Goal: Information Seeking & Learning: Learn about a topic

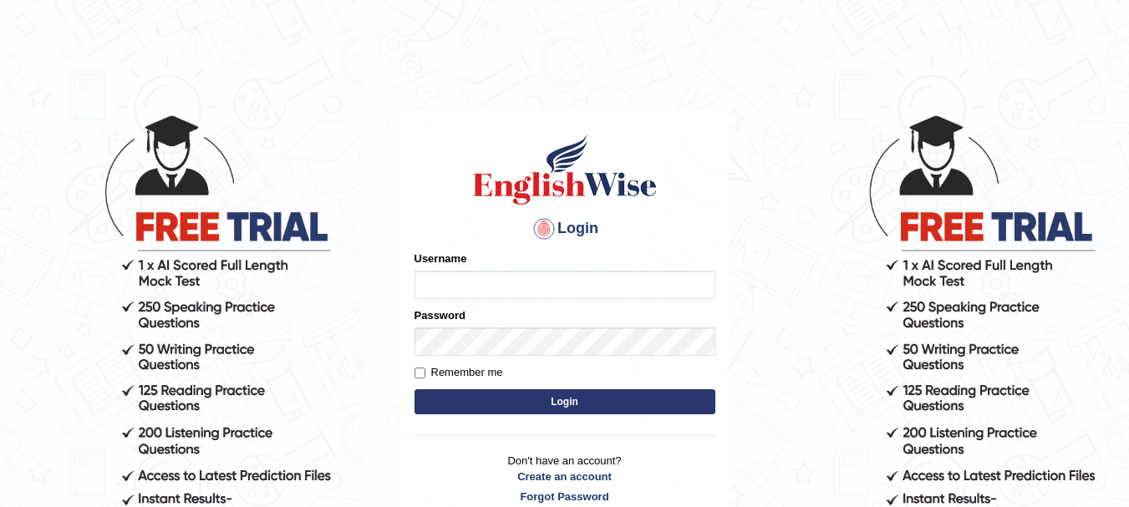
click at [452, 288] on input "Username" at bounding box center [565, 285] width 301 height 28
type input "Adnan786"
click at [486, 401] on button "Login" at bounding box center [565, 401] width 301 height 25
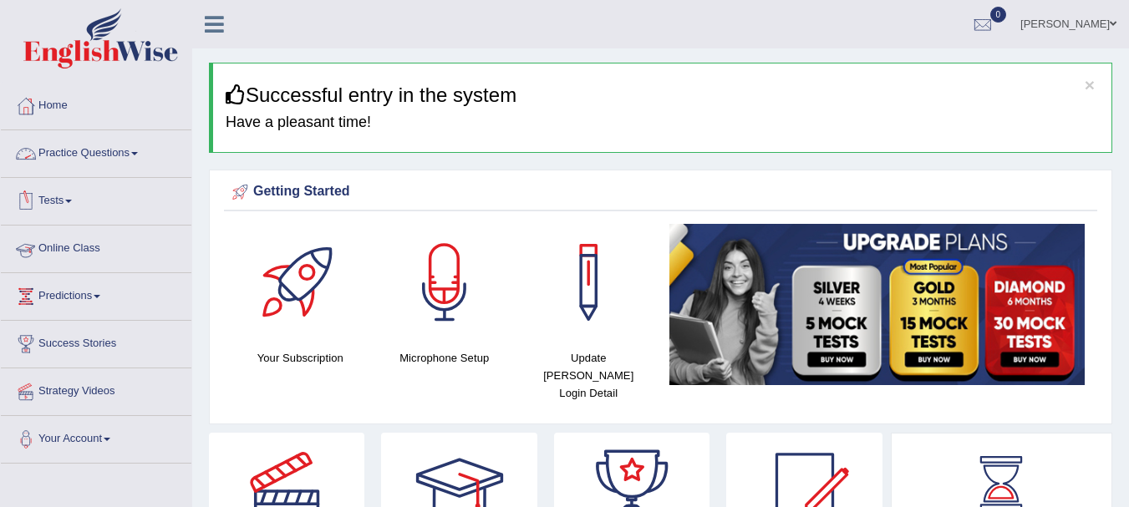
click at [88, 254] on link "Online Class" at bounding box center [96, 247] width 191 height 42
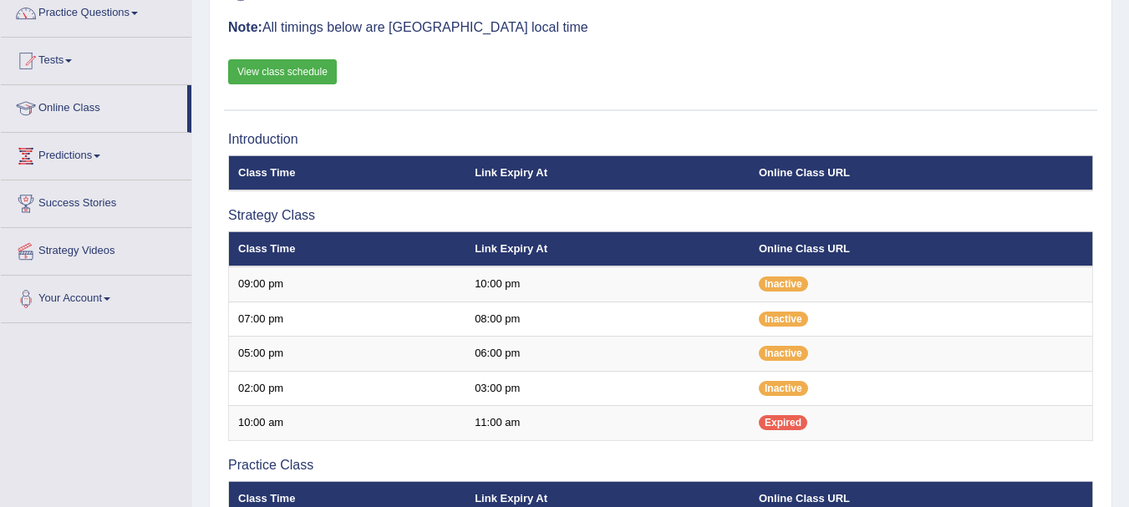
scroll to position [141, 0]
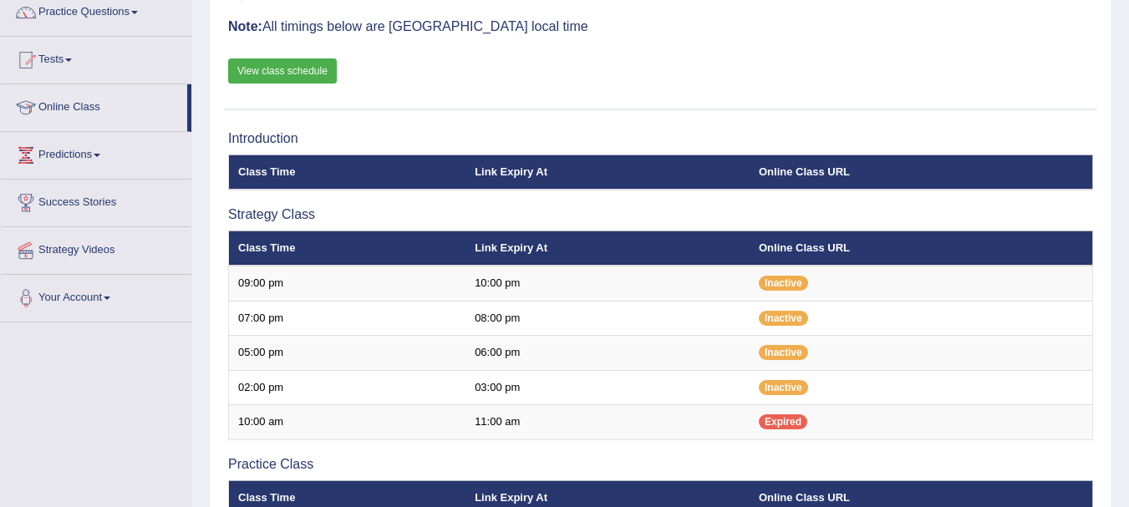
click at [262, 59] on link "View class schedule" at bounding box center [282, 70] width 109 height 25
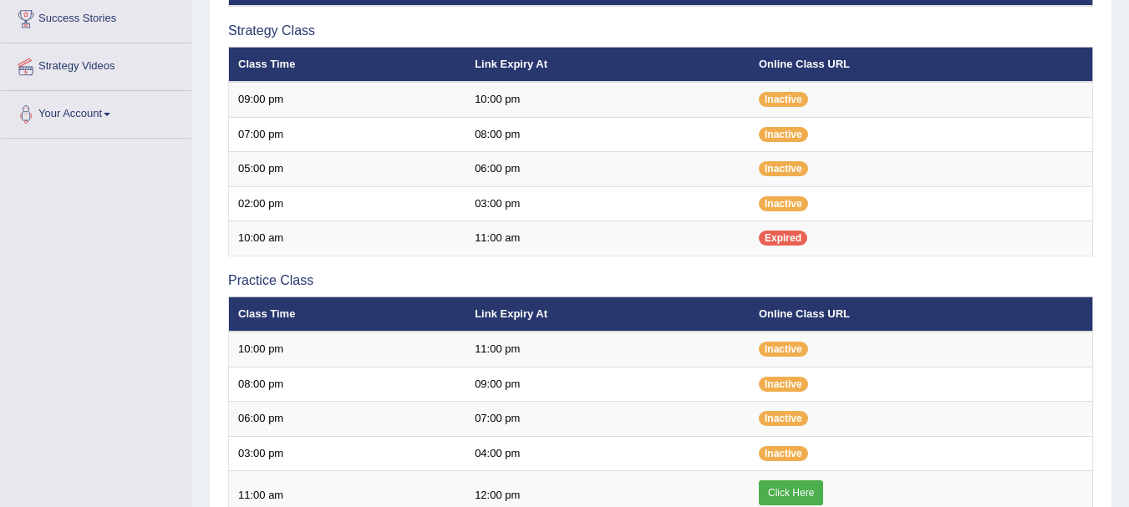
scroll to position [326, 0]
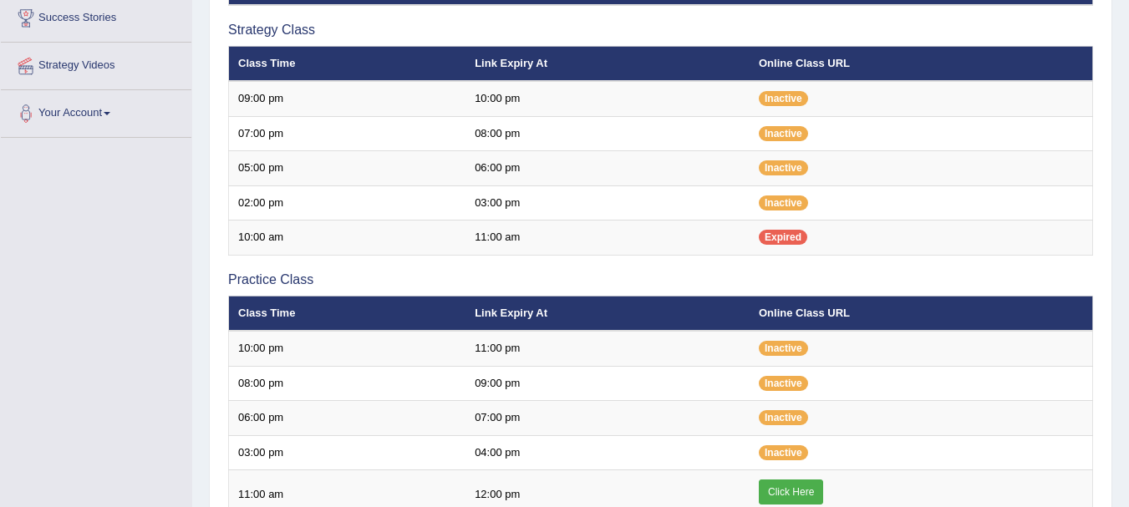
click at [400, 36] on h3 "Strategy Class" at bounding box center [660, 30] width 865 height 15
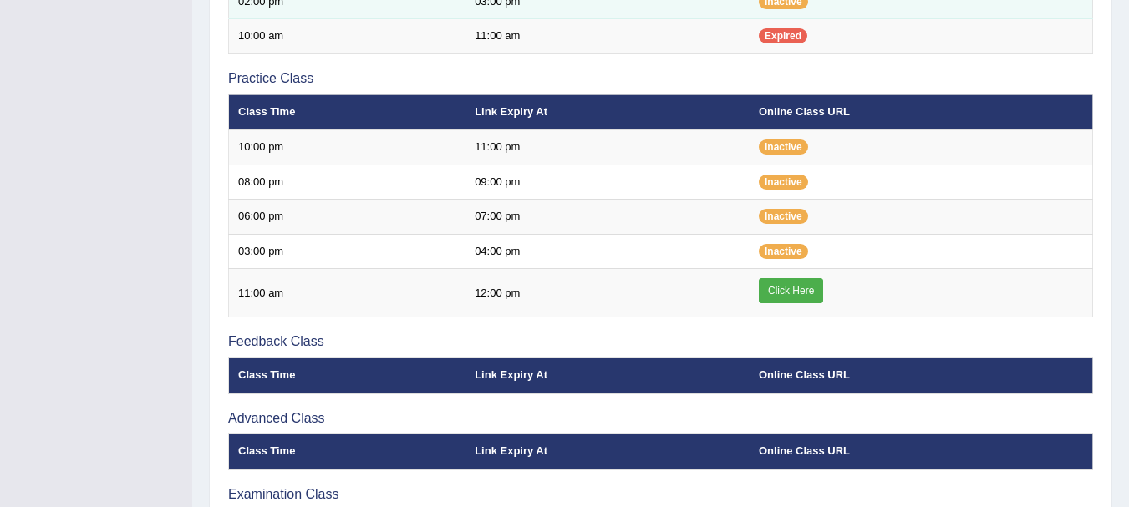
scroll to position [528, 0]
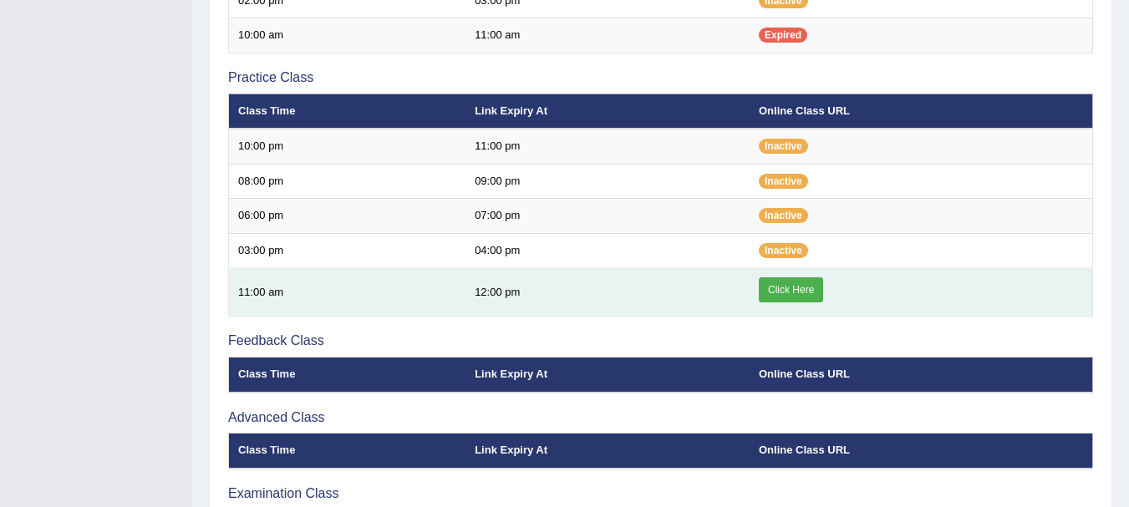
click at [786, 294] on link "Click Here" at bounding box center [791, 289] width 64 height 25
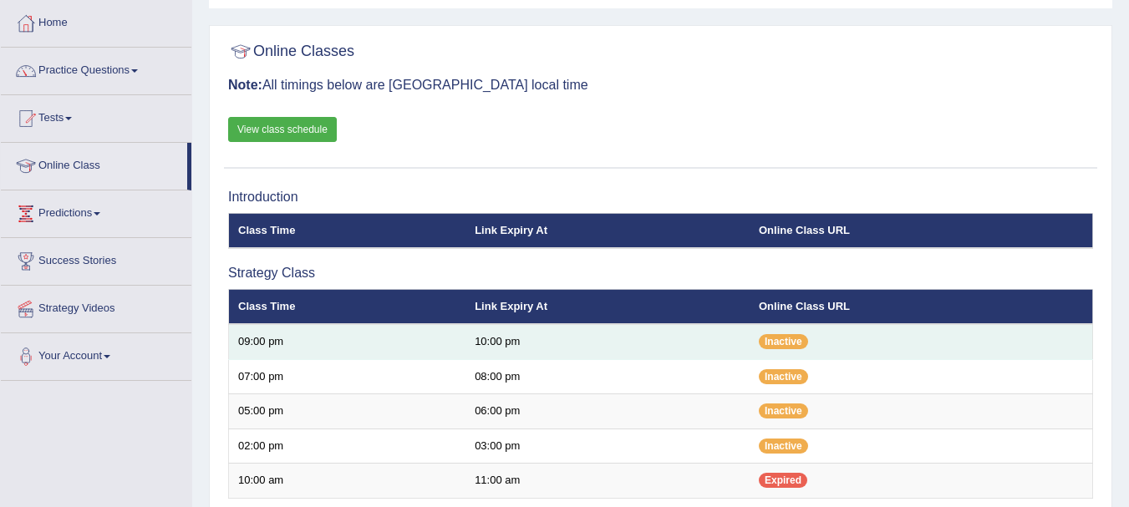
scroll to position [82, 0]
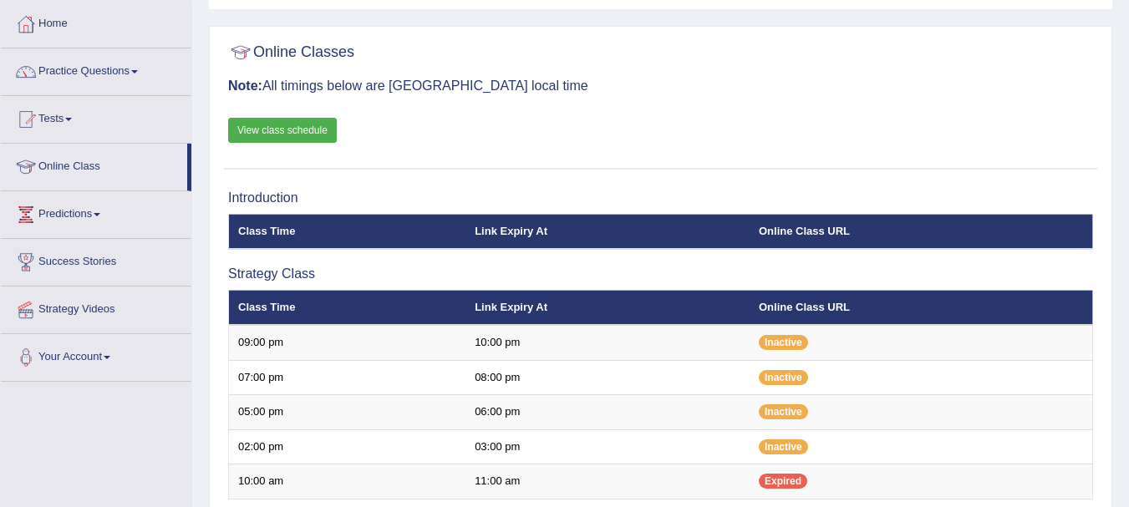
click at [272, 130] on link "View class schedule" at bounding box center [282, 130] width 109 height 25
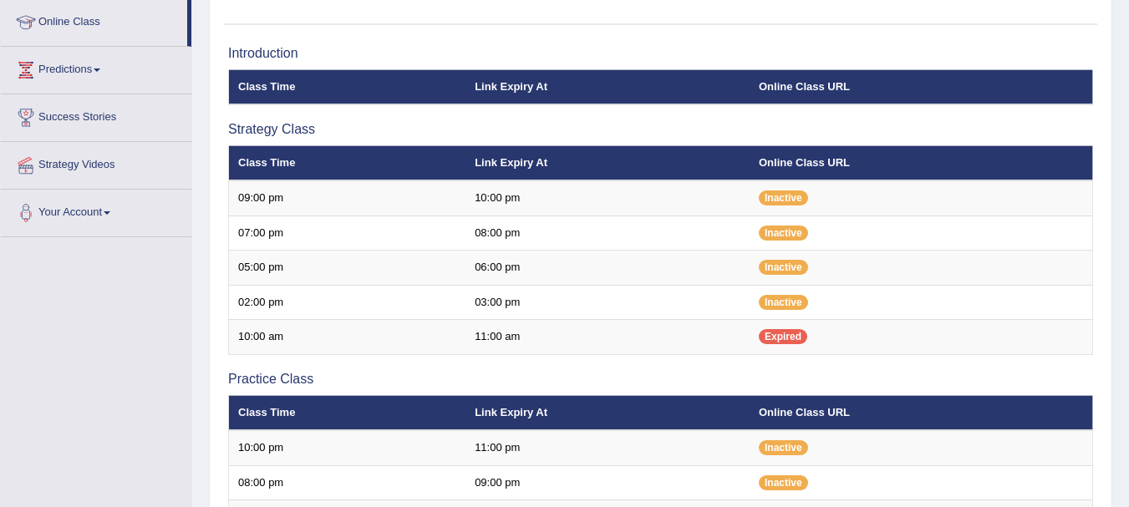
scroll to position [229, 0]
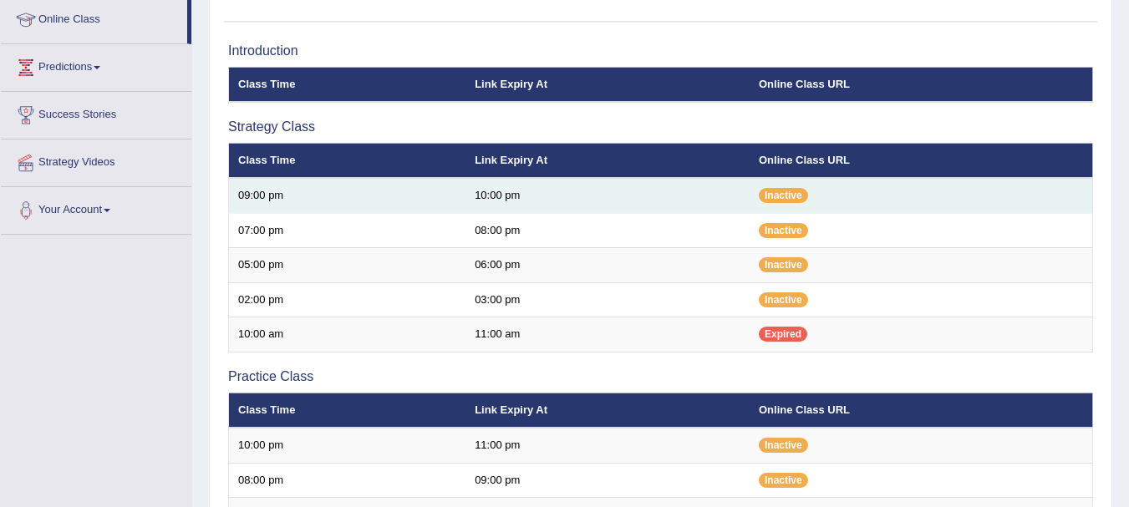
click at [819, 196] on td "Inactive" at bounding box center [921, 195] width 343 height 35
click at [799, 187] on td "Inactive" at bounding box center [921, 195] width 343 height 35
click at [791, 191] on span "Inactive" at bounding box center [783, 195] width 49 height 15
click at [786, 200] on span "Inactive" at bounding box center [783, 195] width 49 height 15
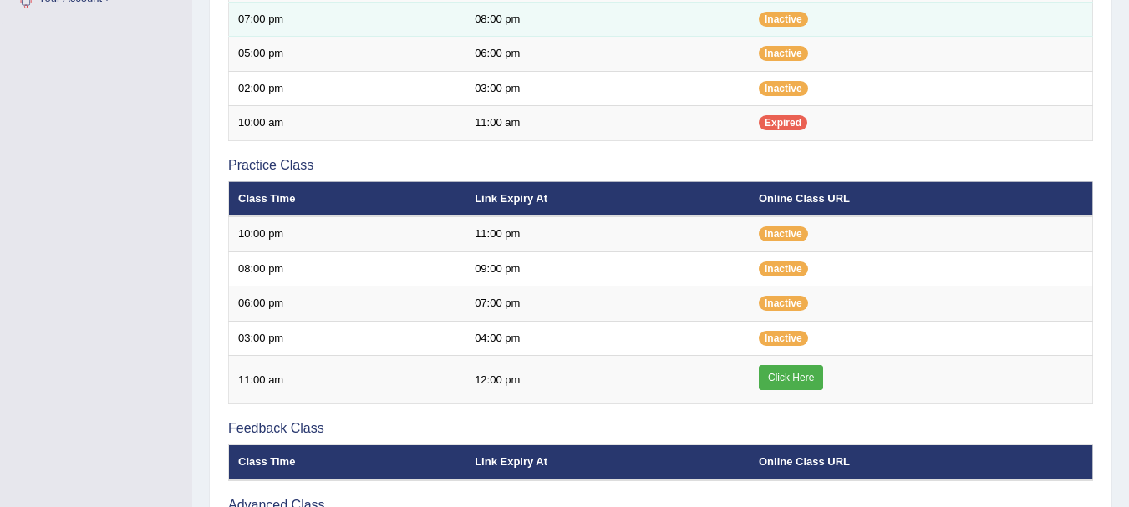
scroll to position [441, 0]
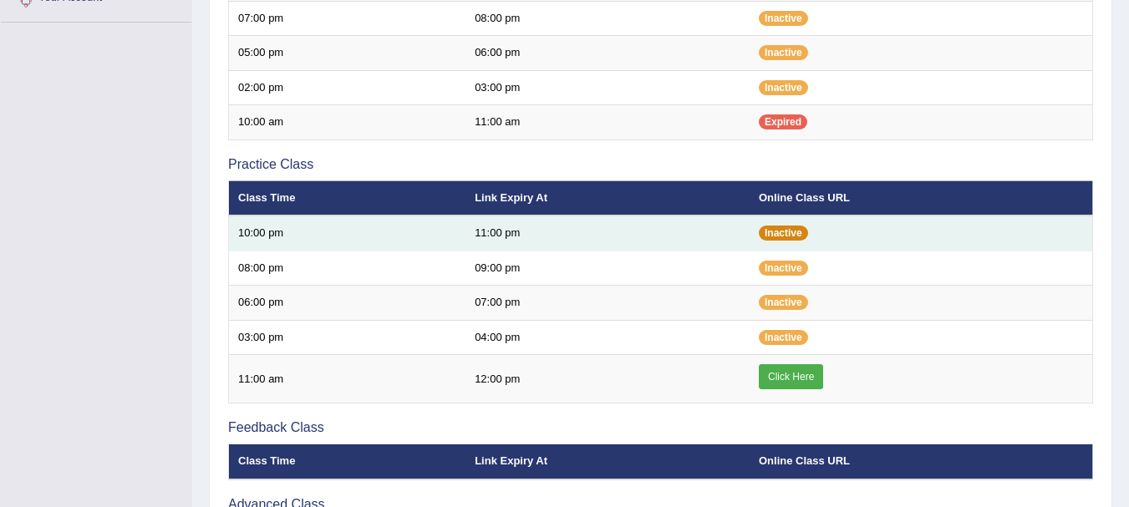
click at [792, 231] on span "Inactive" at bounding box center [783, 233] width 49 height 15
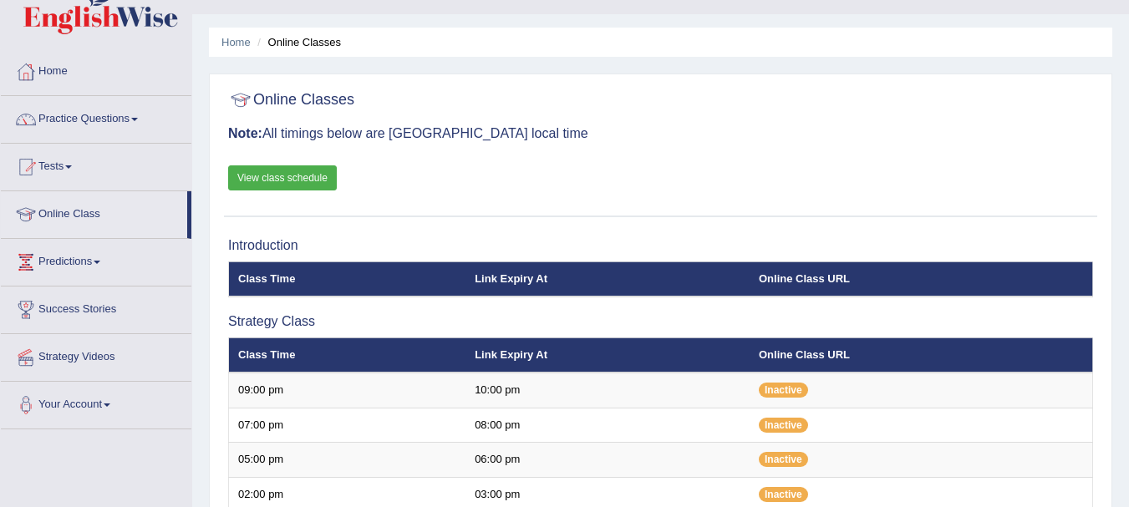
scroll to position [0, 0]
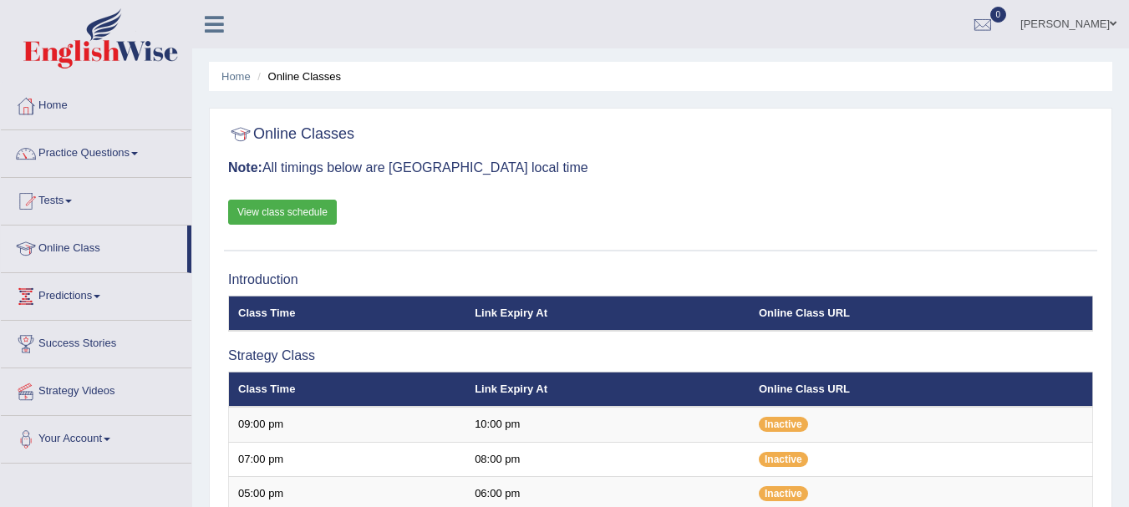
click at [245, 212] on link "View class schedule" at bounding box center [282, 212] width 109 height 25
click at [244, 206] on link "View class schedule" at bounding box center [282, 212] width 109 height 25
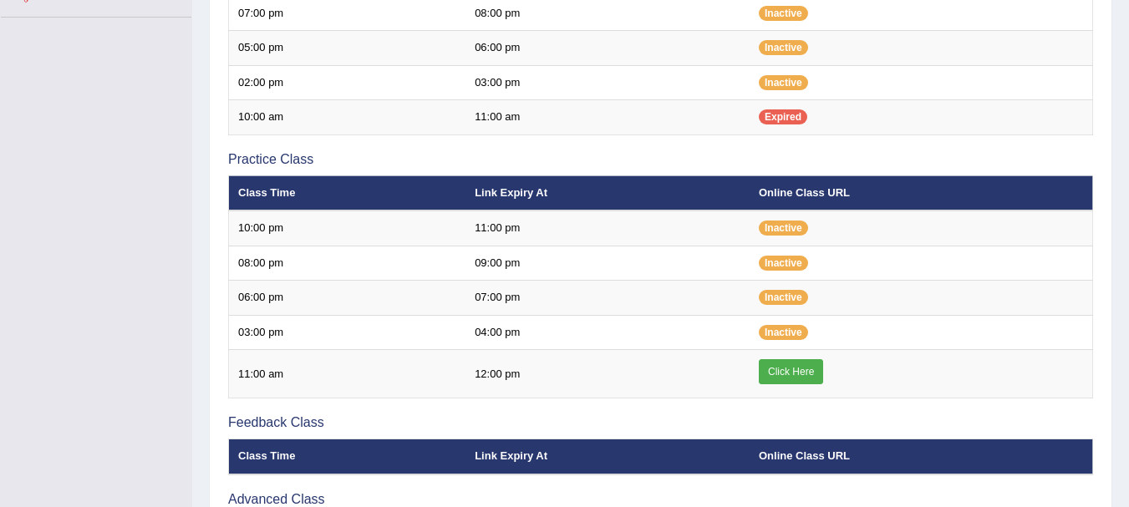
scroll to position [450, 0]
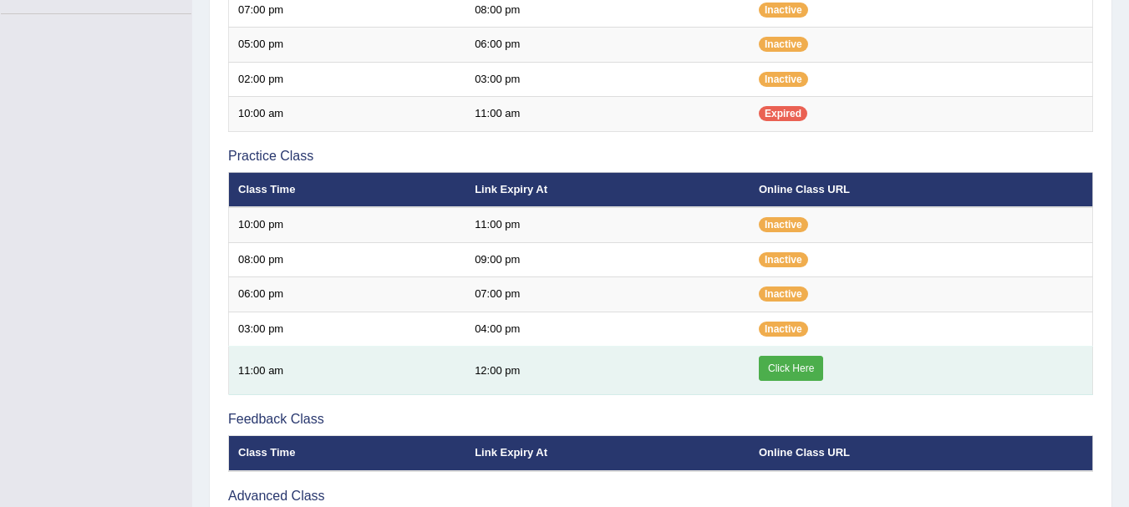
drag, startPoint x: 887, startPoint y: 364, endPoint x: 803, endPoint y: 374, distance: 84.2
click at [803, 374] on td "Click Here" at bounding box center [921, 371] width 343 height 48
click at [803, 374] on link "Click Here" at bounding box center [791, 368] width 64 height 25
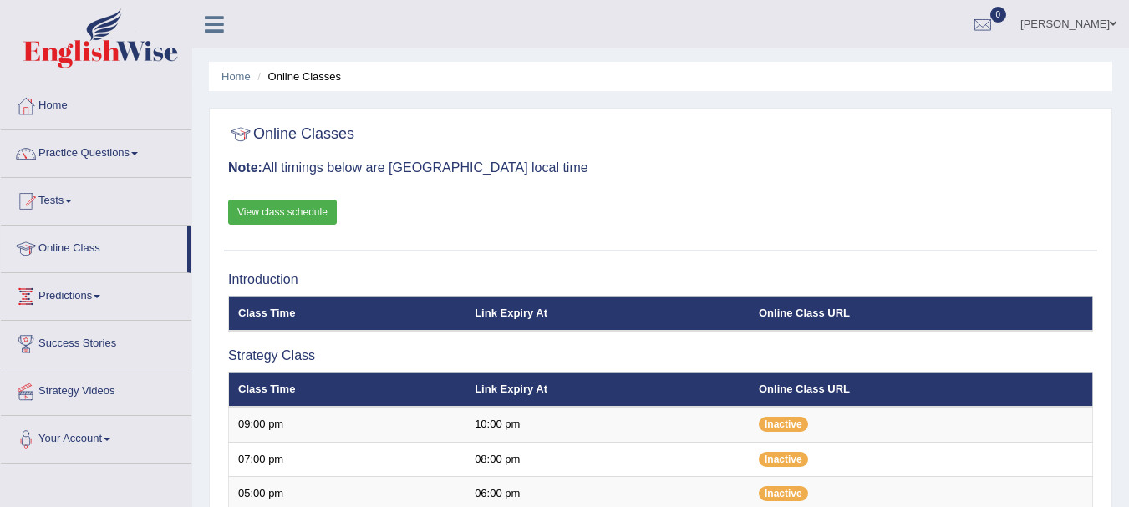
click at [107, 390] on link "Strategy Videos" at bounding box center [96, 390] width 191 height 42
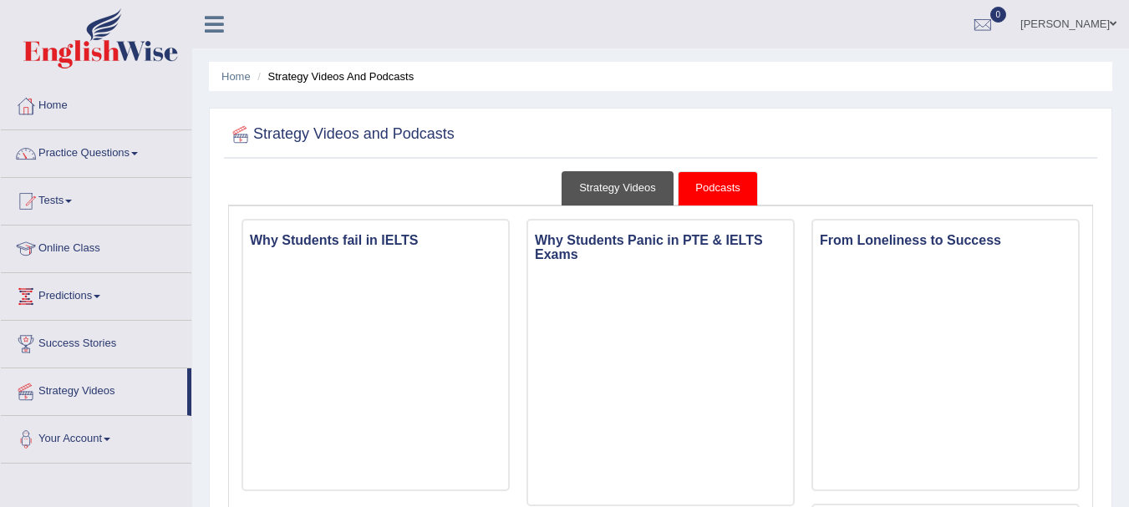
click at [630, 186] on link "Strategy Videos" at bounding box center [618, 188] width 112 height 34
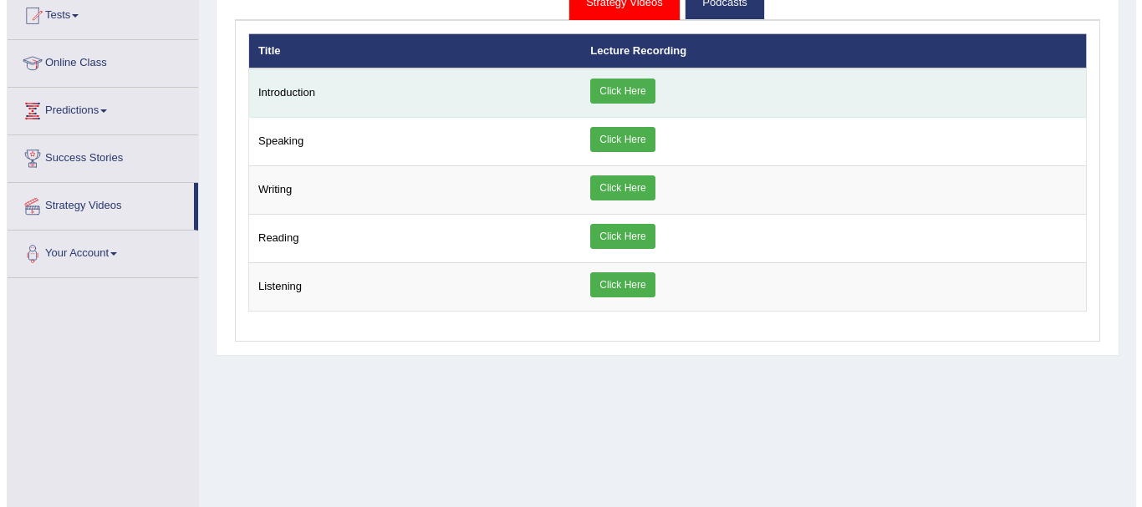
scroll to position [187, 0]
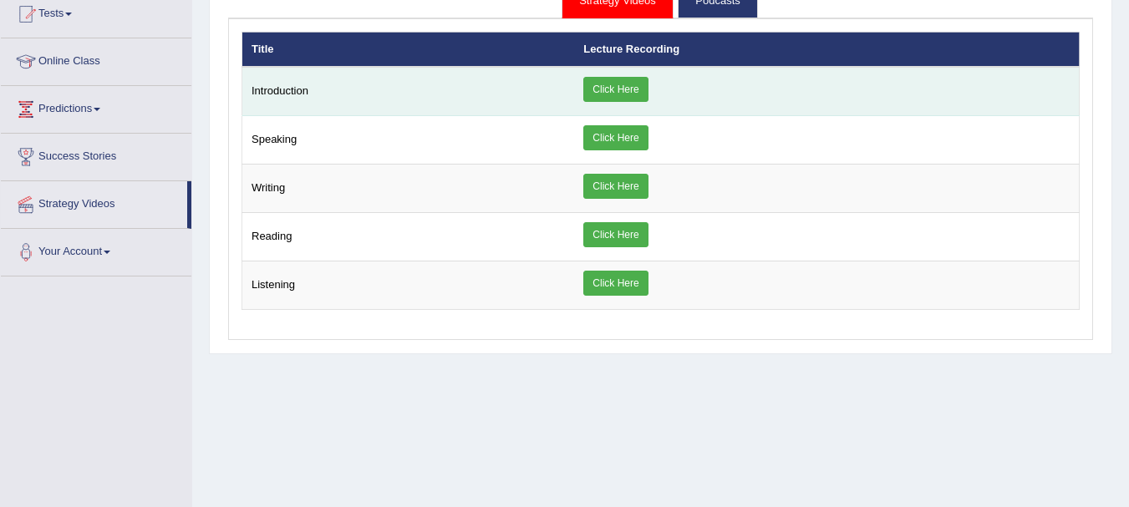
click at [604, 85] on link "Click Here" at bounding box center [615, 89] width 64 height 25
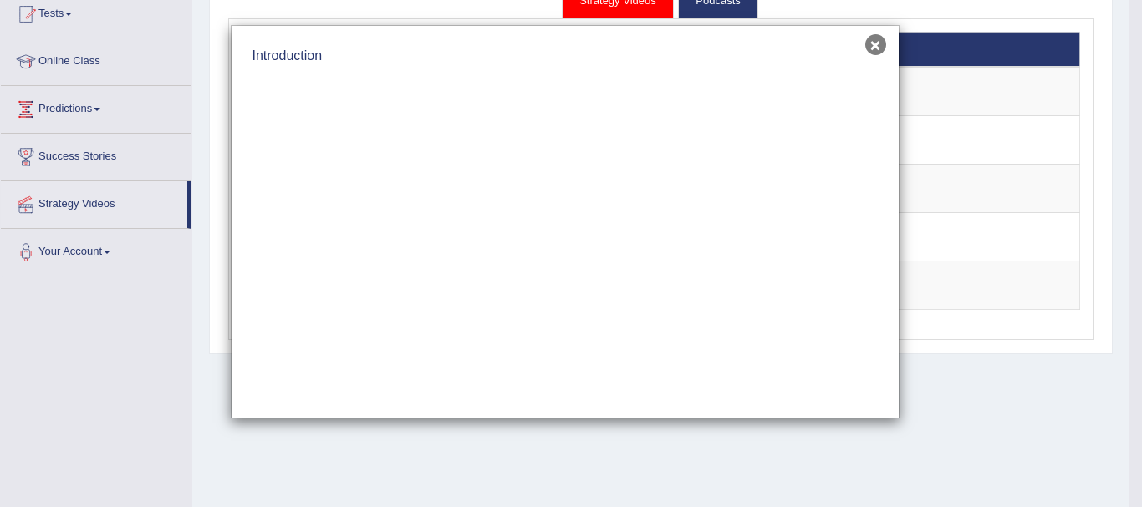
click at [879, 49] on button "×" at bounding box center [875, 44] width 21 height 21
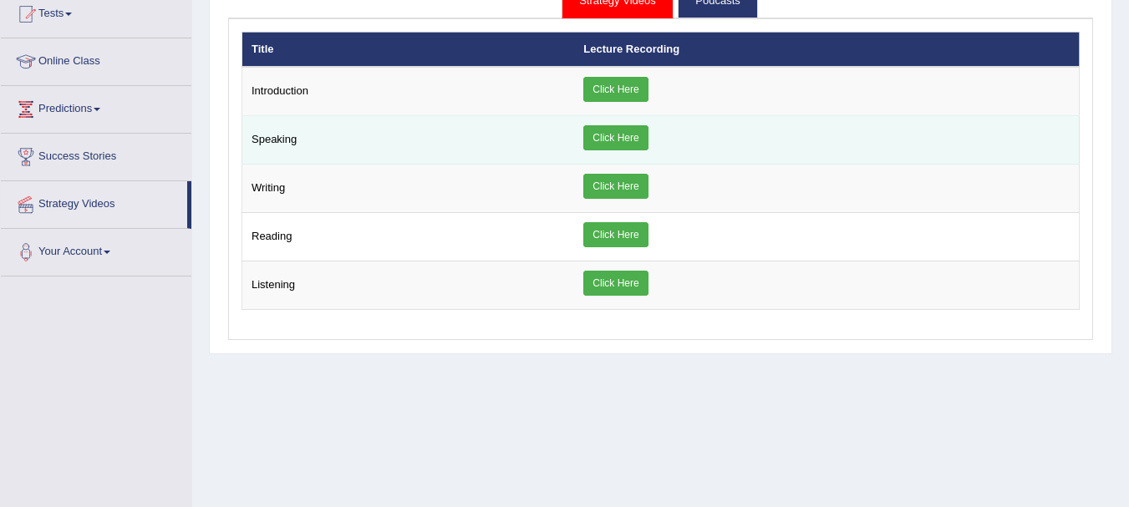
click at [640, 146] on link "Click Here" at bounding box center [615, 137] width 64 height 25
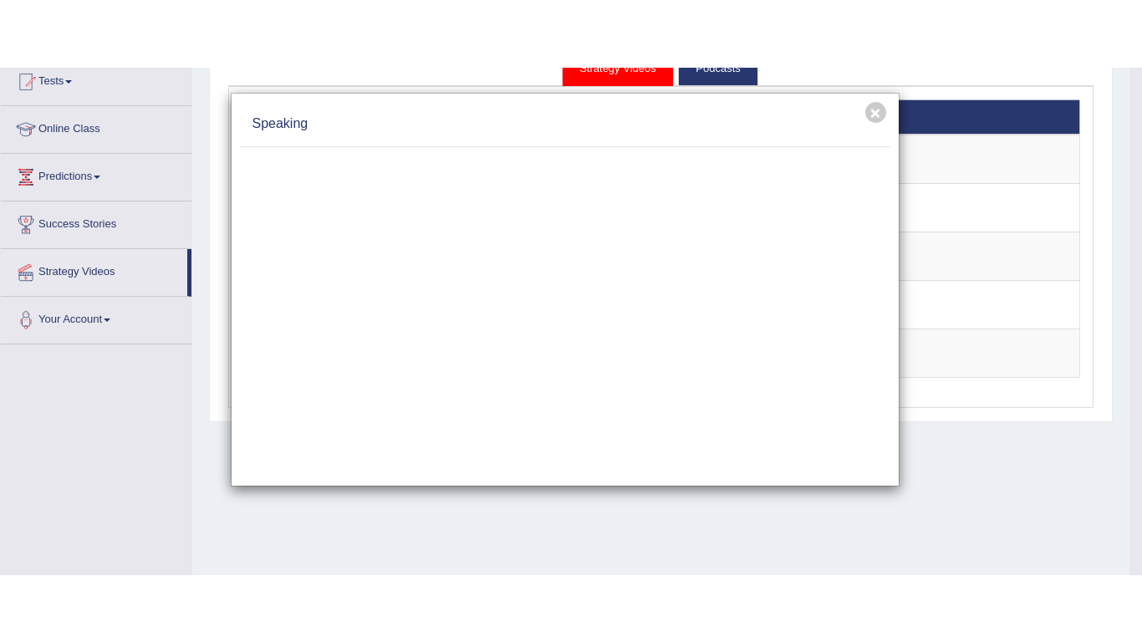
scroll to position [0, 0]
